Goal: Navigation & Orientation: Find specific page/section

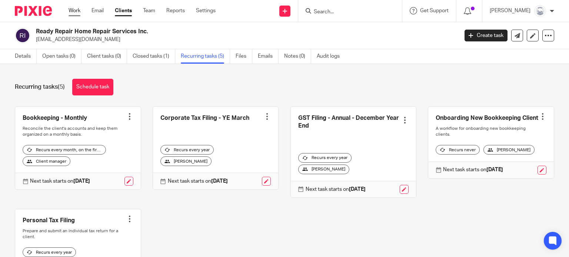
click at [77, 11] on link "Work" at bounding box center [75, 10] width 12 height 7
click at [76, 7] on link "Work" at bounding box center [75, 10] width 12 height 7
